Goal: Find specific page/section: Find specific page/section

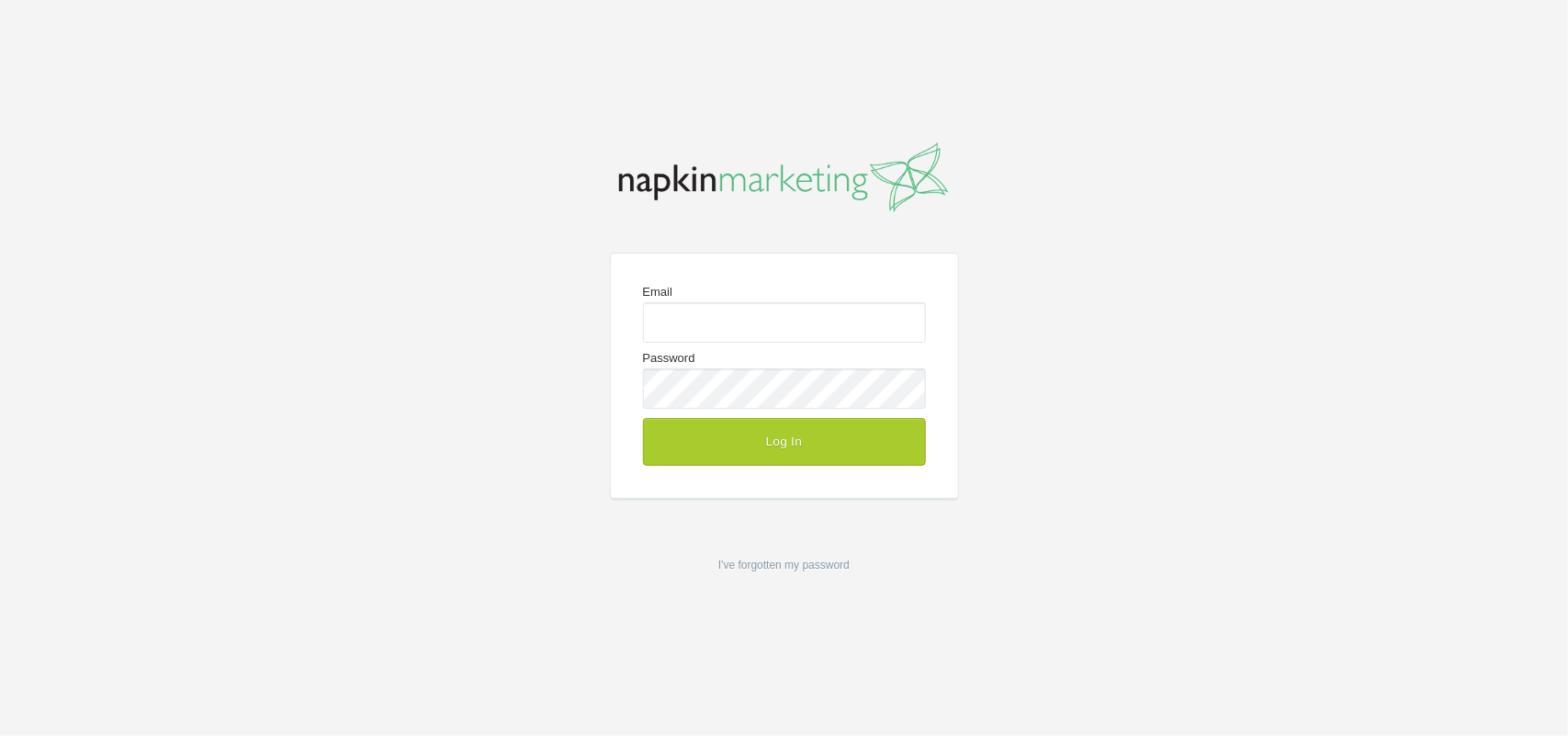
type input "[EMAIL_ADDRESS][DOMAIN_NAME]"
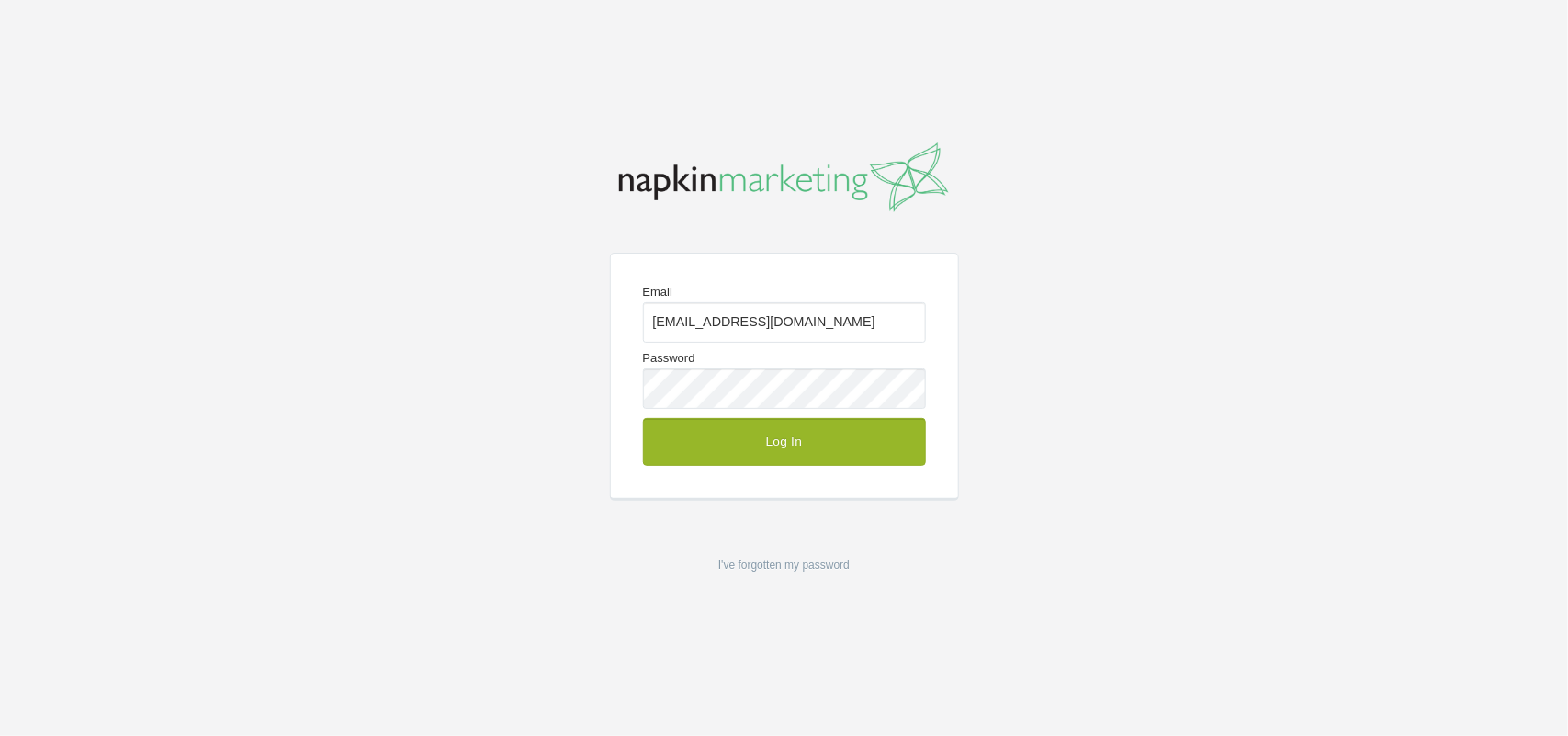
click at [774, 444] on button "Log In" at bounding box center [784, 442] width 283 height 48
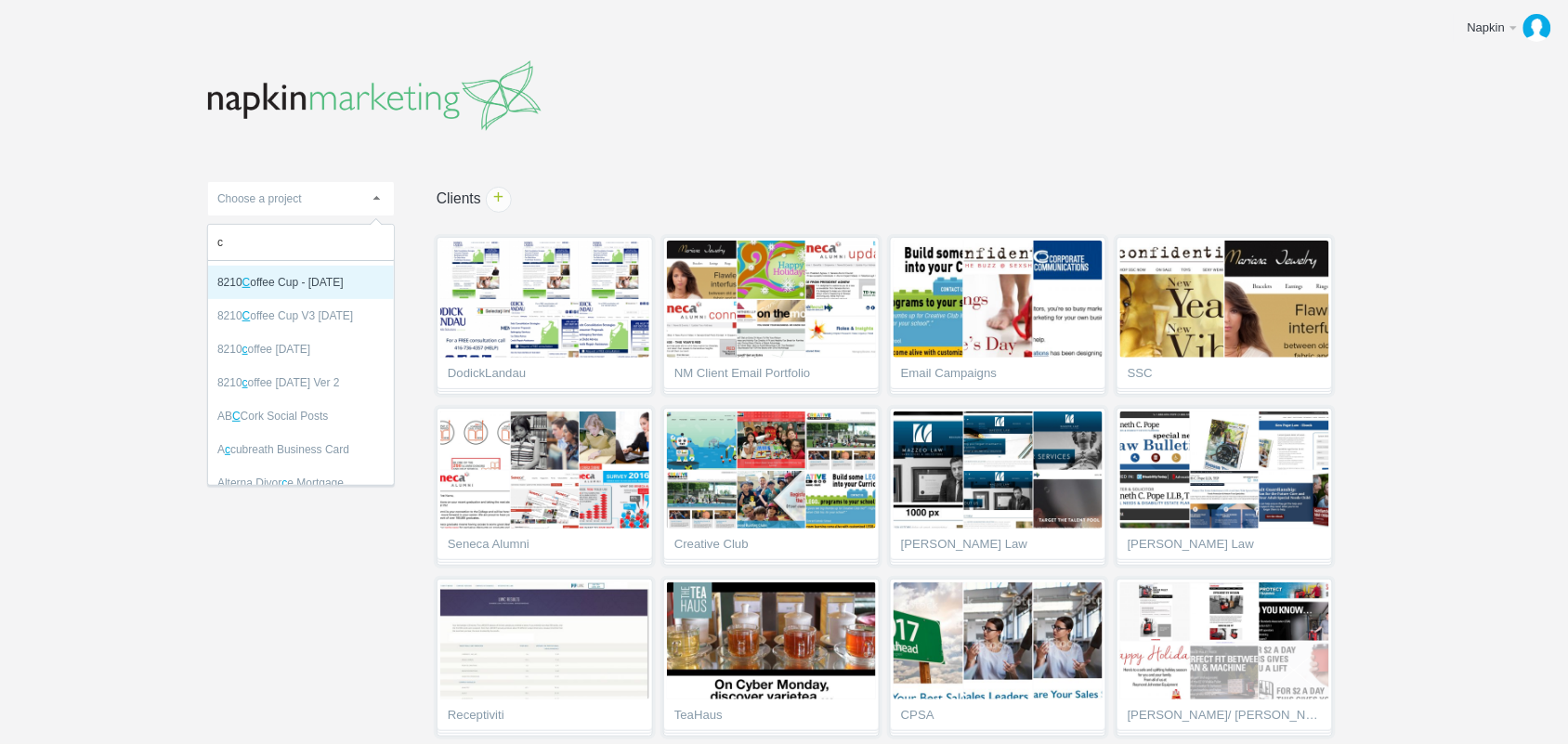
type input "c"
click at [536, 144] on header at bounding box center [784, 91] width 1152 height 108
click at [308, 193] on link "Choose a project" at bounding box center [301, 199] width 186 height 34
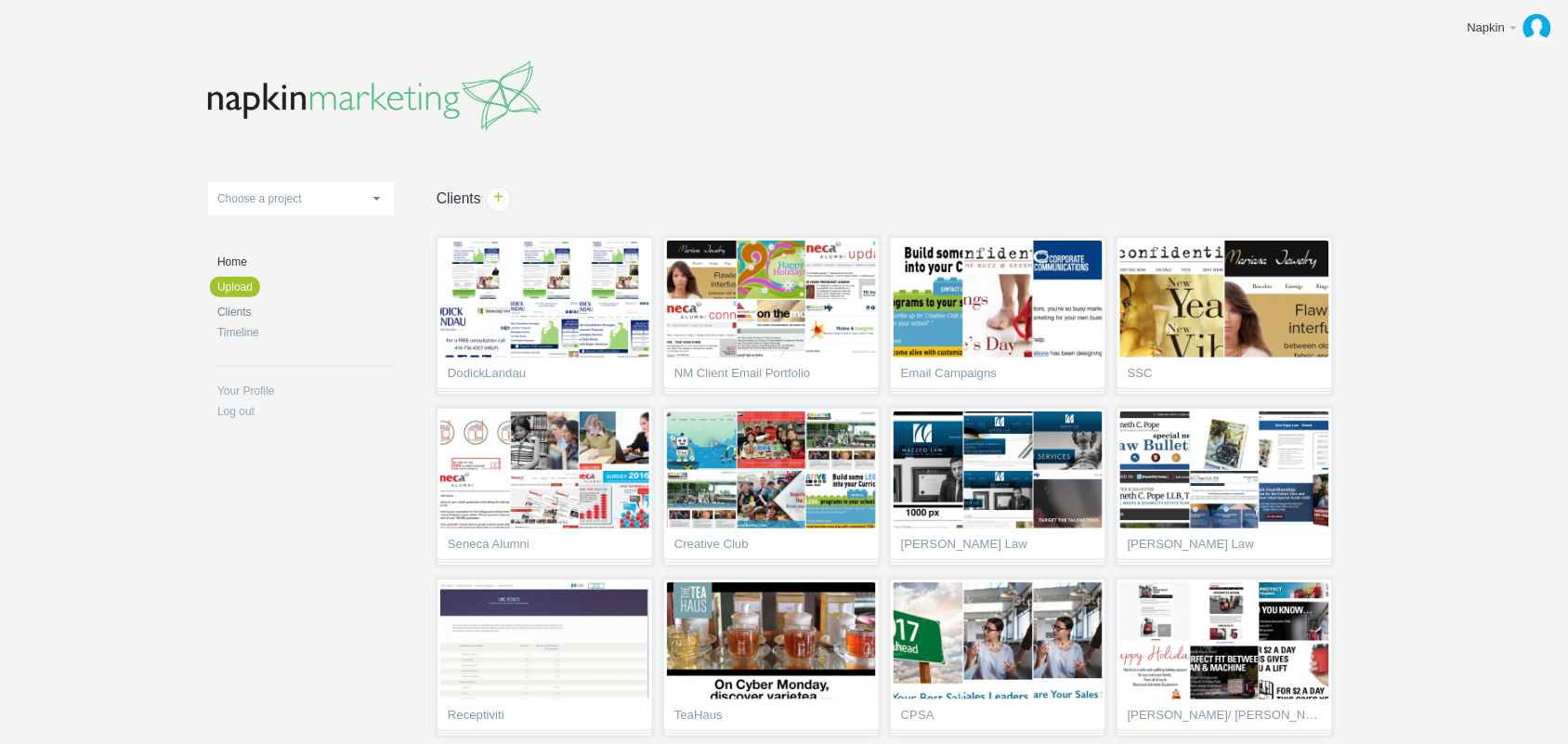
click at [243, 307] on link "Clients" at bounding box center [305, 311] width 176 height 11
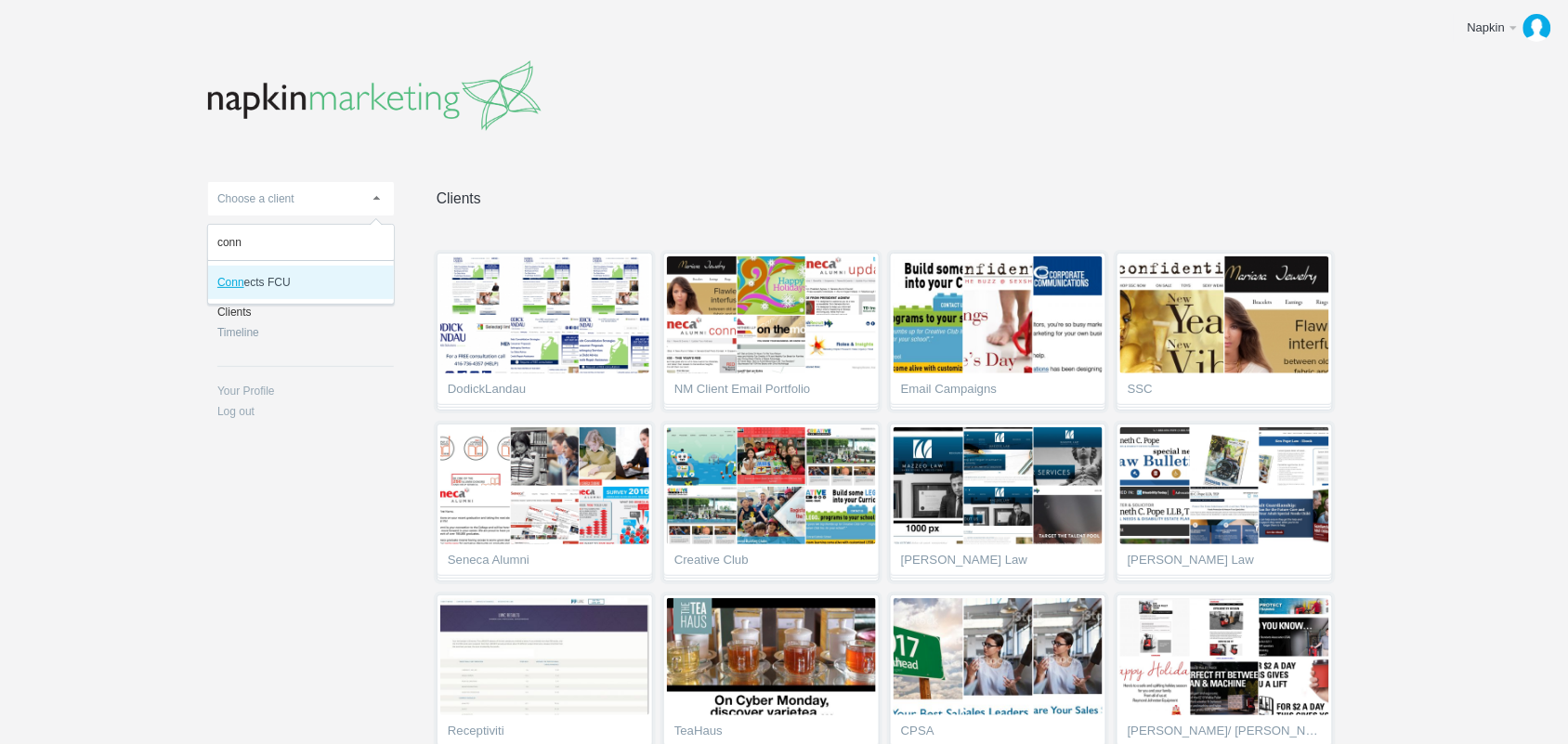
type input "conn"
click at [290, 284] on li "Conn ects FCU" at bounding box center [301, 282] width 186 height 34
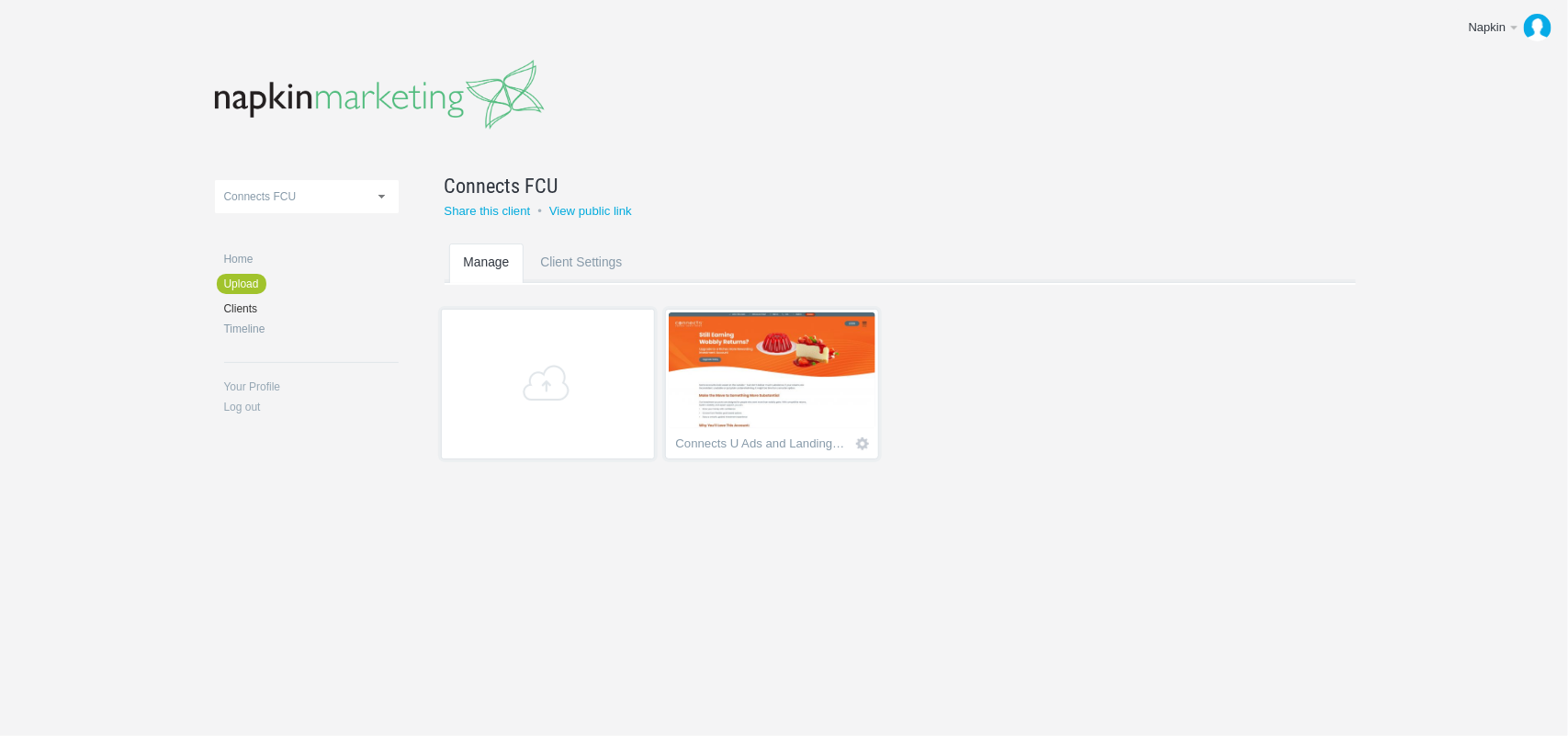
click at [794, 369] on img at bounding box center [772, 370] width 207 height 116
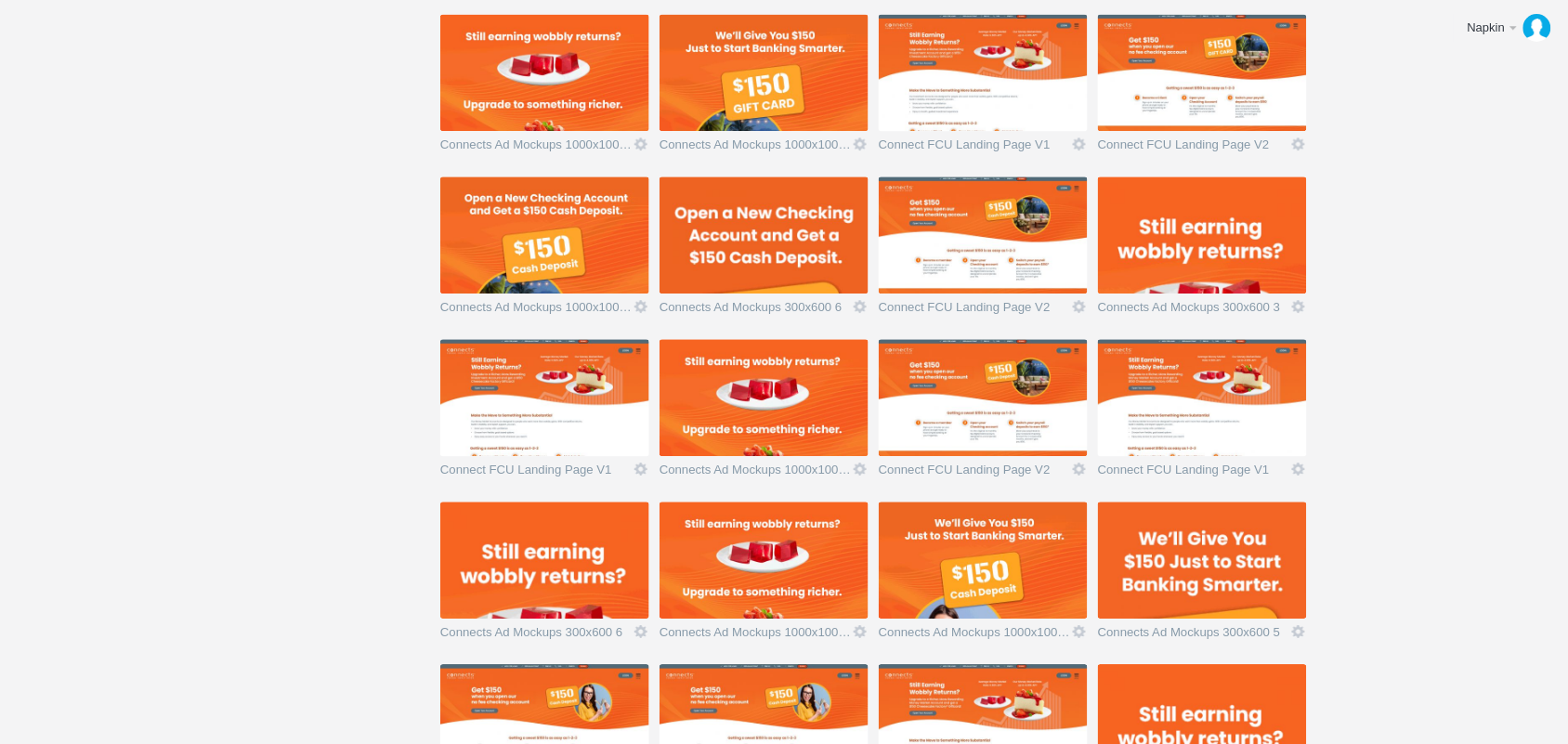
scroll to position [1609, 0]
